Goal: Navigation & Orientation: Find specific page/section

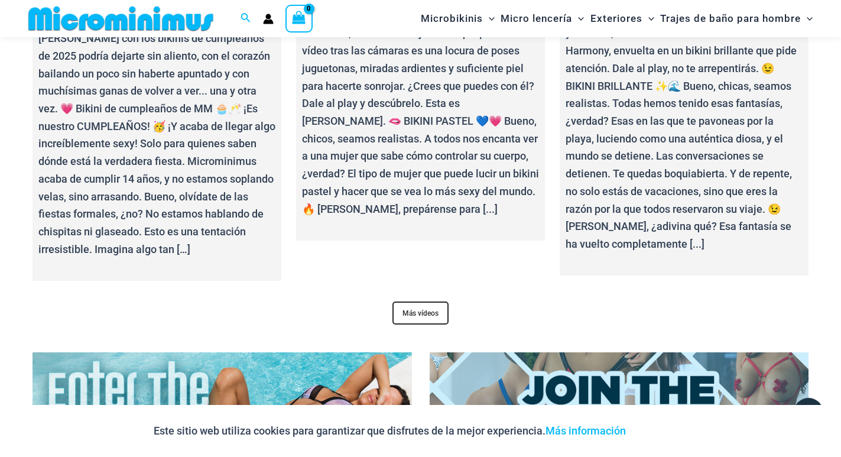
scroll to position [4483, 0]
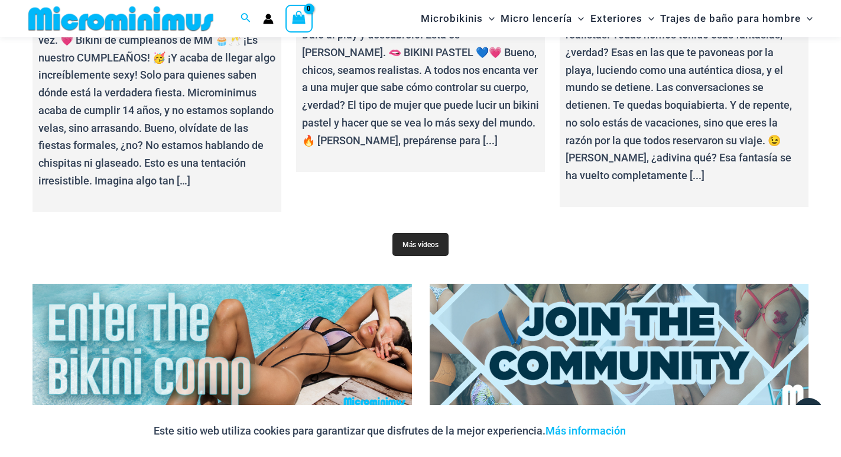
click at [407, 233] on link "Más vídeos" at bounding box center [421, 244] width 56 height 23
